Goal: Transaction & Acquisition: Obtain resource

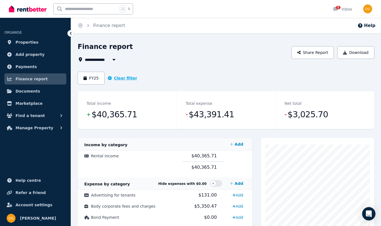
click at [110, 79] on icon "button" at bounding box center [110, 78] width 4 height 4
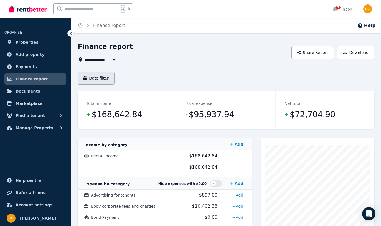
click at [92, 81] on button "Date filter" at bounding box center [96, 78] width 37 height 13
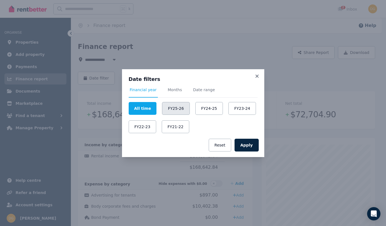
click at [175, 107] on button "FY25-26" at bounding box center [175, 108] width 27 height 13
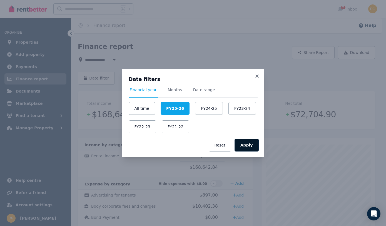
click at [248, 145] on button "Apply" at bounding box center [246, 144] width 24 height 13
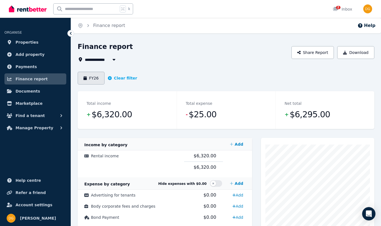
click at [87, 77] on icon "button" at bounding box center [85, 78] width 3 height 4
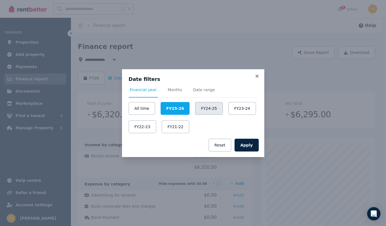
click at [208, 109] on button "FY24-25" at bounding box center [208, 108] width 27 height 13
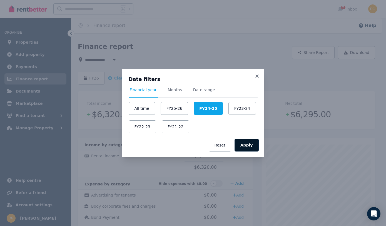
click at [248, 144] on button "Apply" at bounding box center [246, 144] width 24 height 13
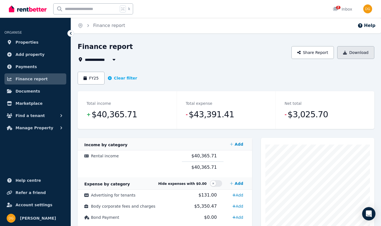
click at [358, 53] on button "Download" at bounding box center [356, 52] width 37 height 13
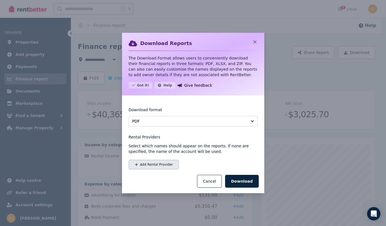
click at [168, 164] on button "Add Rental Provider" at bounding box center [154, 164] width 50 height 9
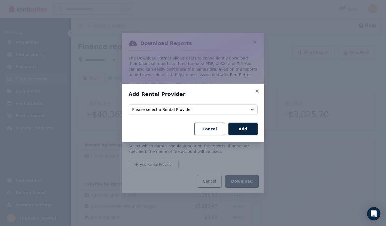
click at [204, 114] on button "Please select a Rental Provider" at bounding box center [193, 109] width 129 height 11
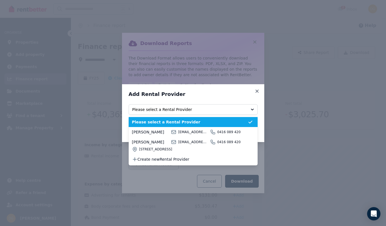
click at [203, 86] on div "Add Rental Provider Select rental providers to add Please select a Rental Provi…" at bounding box center [193, 113] width 142 height 58
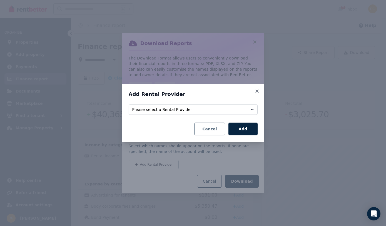
click at [220, 132] on button "Cancel" at bounding box center [209, 128] width 31 height 13
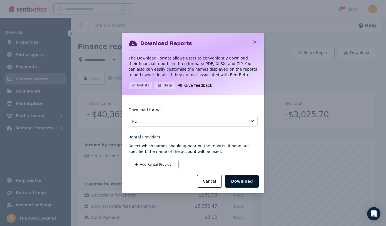
click at [239, 178] on button "Download" at bounding box center [241, 181] width 33 height 13
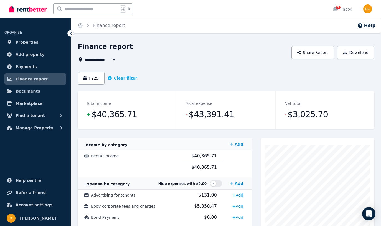
click at [357, 46] on header "**********" at bounding box center [226, 52] width 297 height 21
click at [355, 52] on button "Download" at bounding box center [356, 52] width 37 height 13
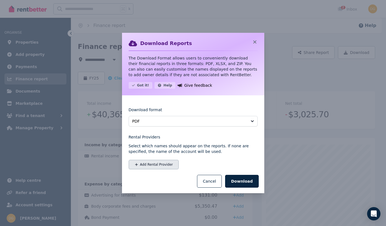
click at [166, 160] on button "Add Rental Provider" at bounding box center [154, 164] width 50 height 9
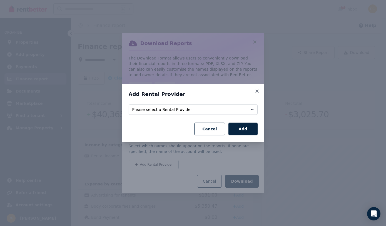
click at [199, 107] on span "Please select a Rental Provider" at bounding box center [189, 110] width 114 height 6
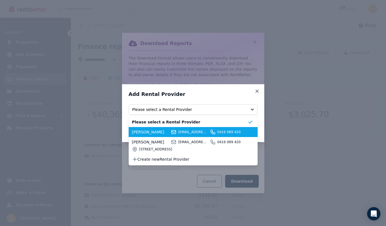
click at [175, 135] on li "[PERSON_NAME] [EMAIL_ADDRESS][DOMAIN_NAME] 0416 089 420" at bounding box center [193, 132] width 129 height 10
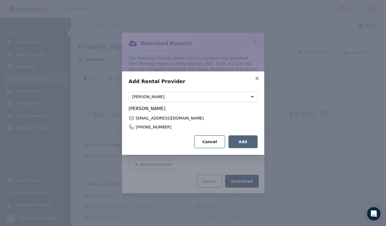
click at [238, 144] on button "Add" at bounding box center [242, 141] width 29 height 13
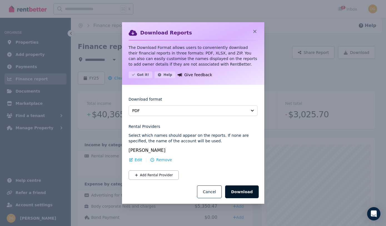
click at [240, 191] on button "Download" at bounding box center [241, 191] width 33 height 13
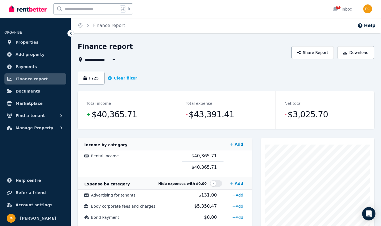
click at [111, 58] on button "button" at bounding box center [114, 59] width 10 height 7
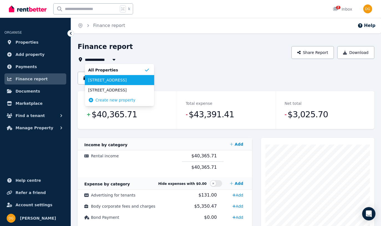
click at [117, 82] on span "[STREET_ADDRESS]" at bounding box center [116, 80] width 56 height 6
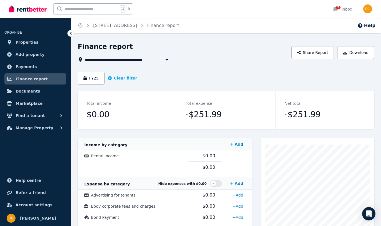
click at [103, 61] on span "[STREET_ADDRESS]" at bounding box center [109, 59] width 49 height 7
type input "**********"
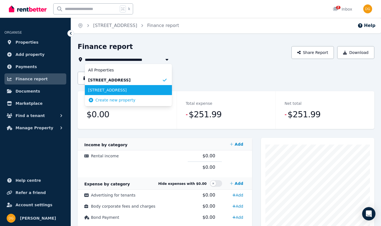
click at [115, 89] on span "[STREET_ADDRESS]" at bounding box center [125, 90] width 74 height 6
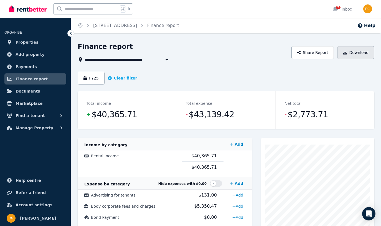
click at [352, 53] on button "Download" at bounding box center [356, 52] width 37 height 13
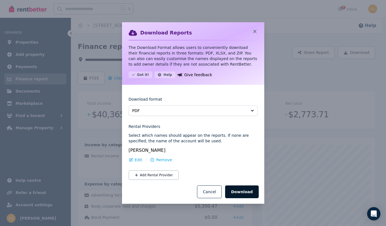
click at [243, 193] on button "Download" at bounding box center [241, 191] width 33 height 13
